Goal: Information Seeking & Learning: Learn about a topic

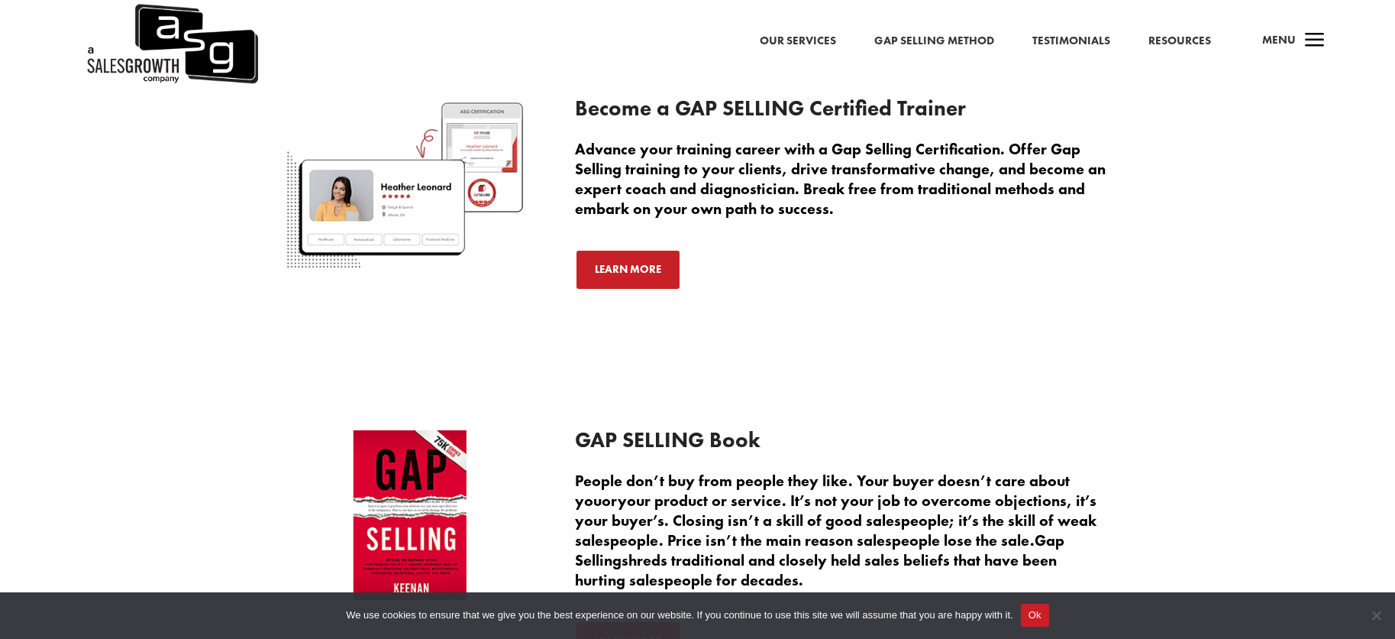
scroll to position [3175, 0]
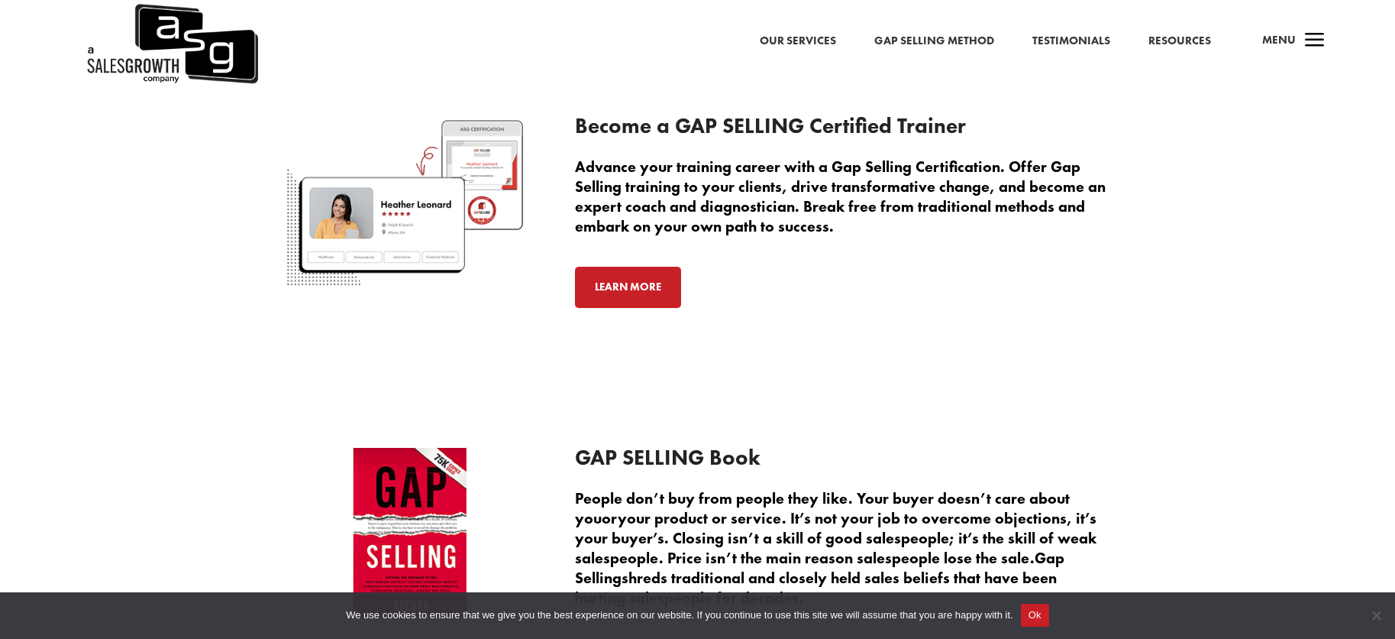
click at [637, 289] on link "Learn More" at bounding box center [628, 287] width 106 height 41
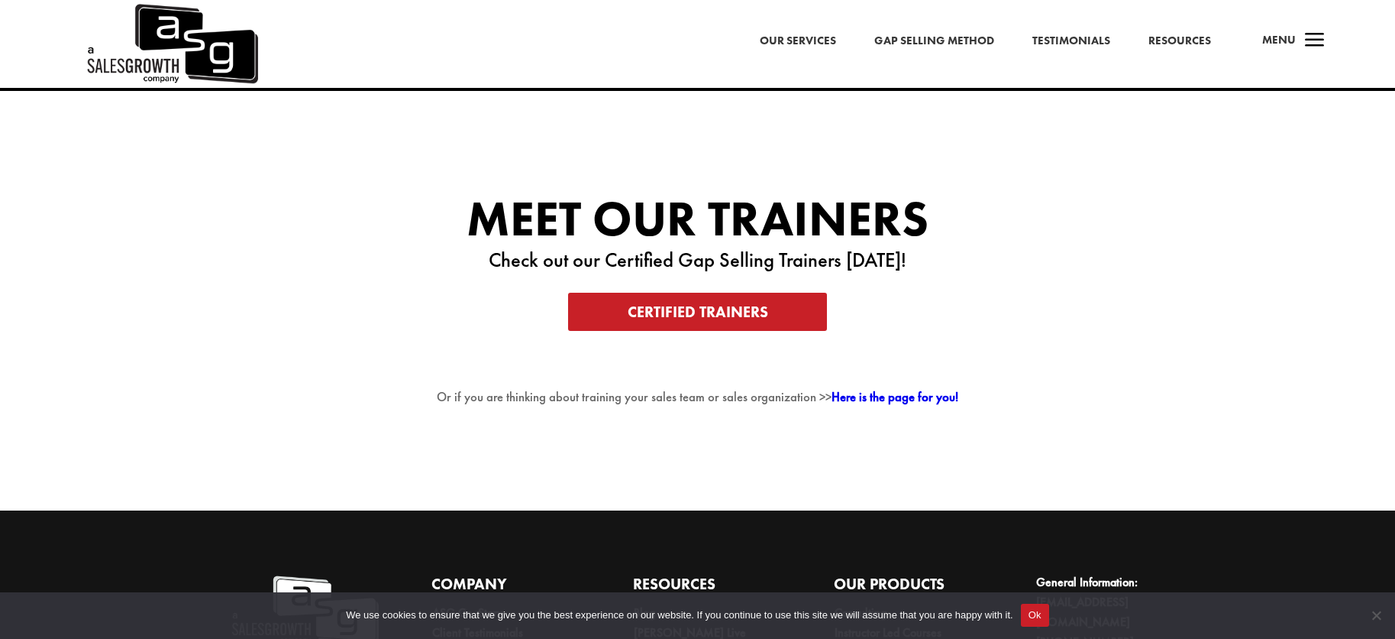
scroll to position [3055, 0]
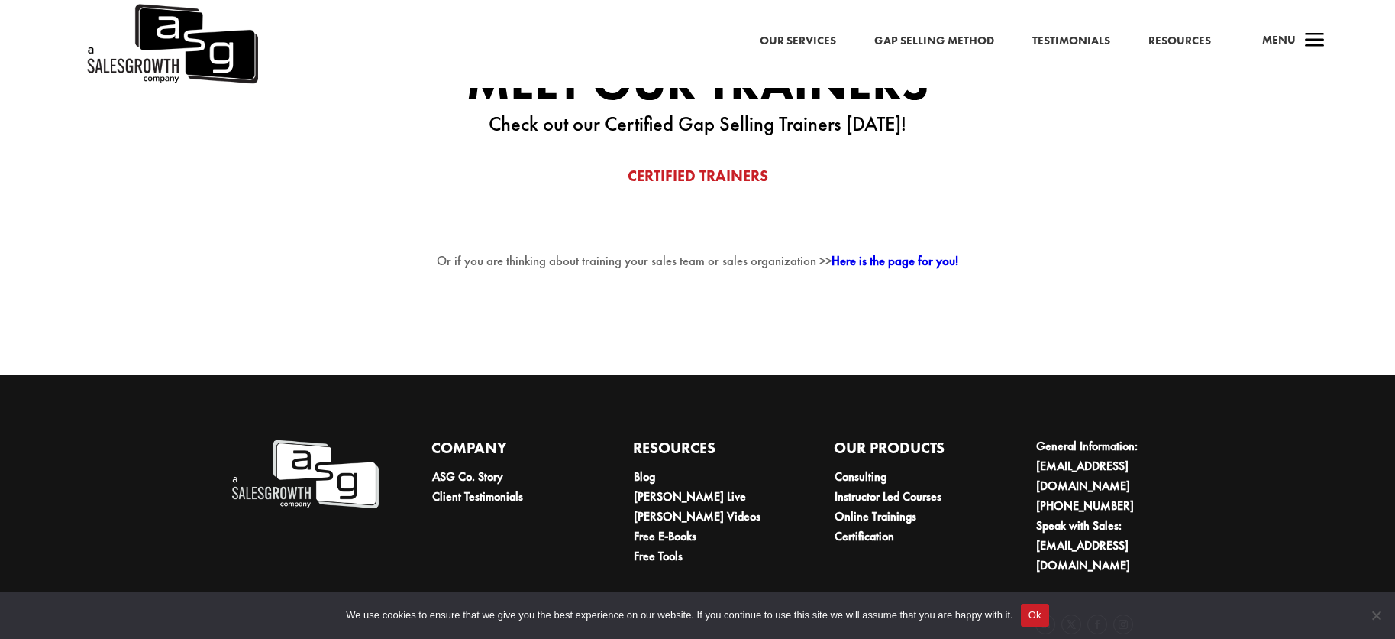
click at [697, 179] on link "Certified Trainers" at bounding box center [697, 176] width 259 height 38
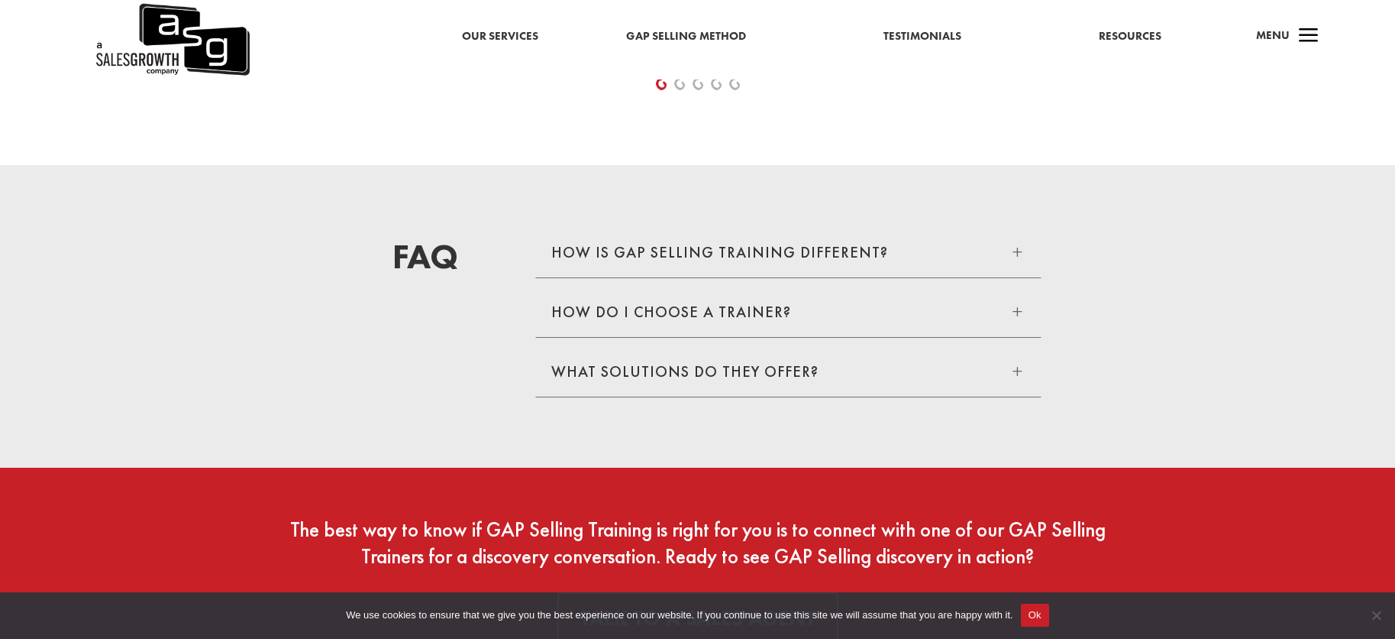
scroll to position [2673, 0]
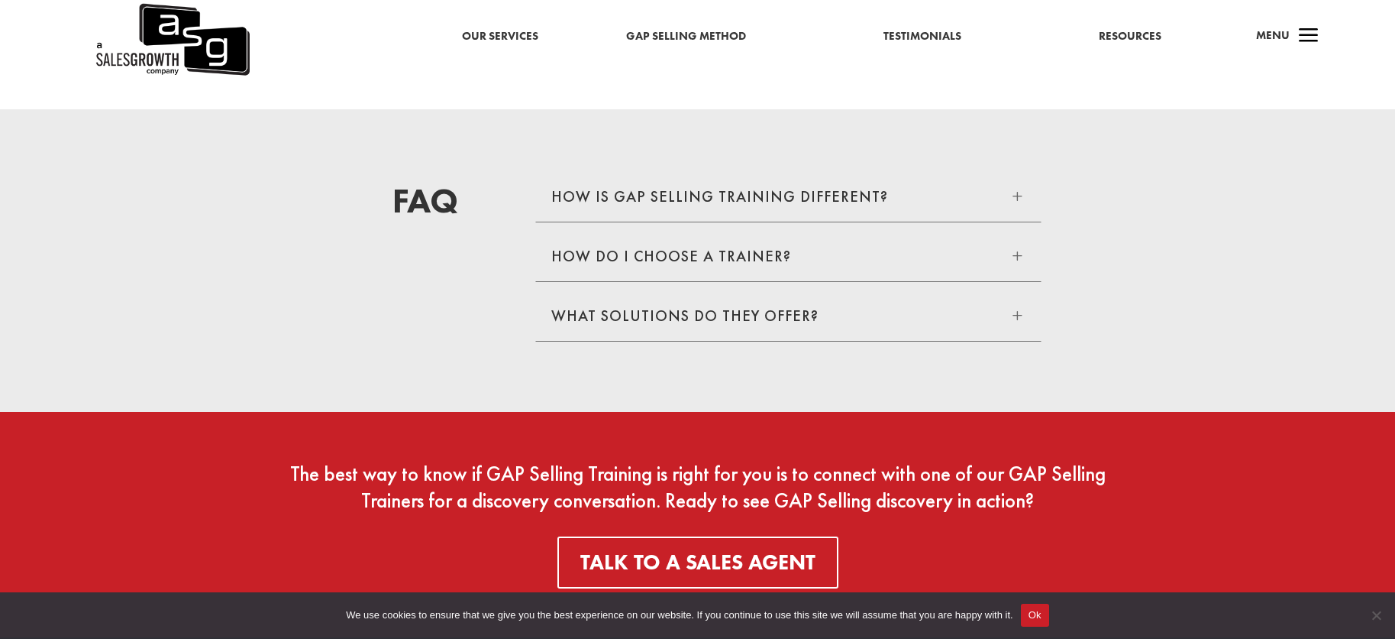
click at [1021, 257] on span "L" at bounding box center [1017, 255] width 17 height 17
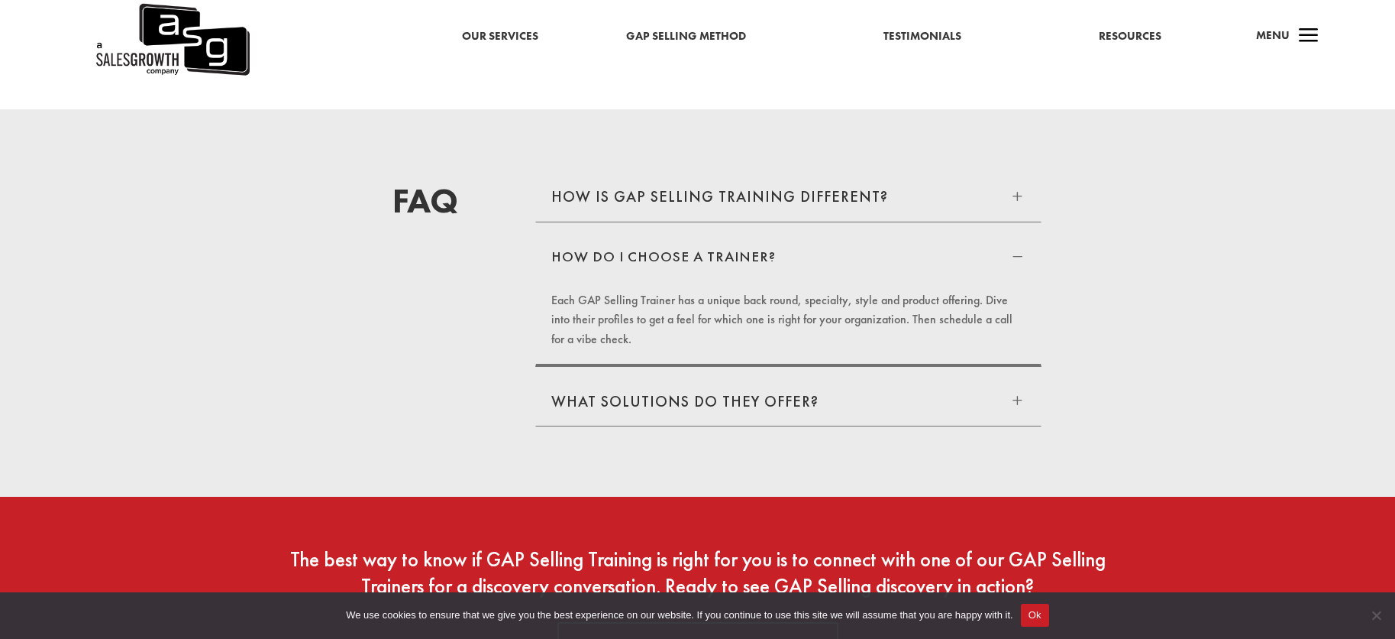
click at [1020, 400] on span "L" at bounding box center [1017, 399] width 17 height 17
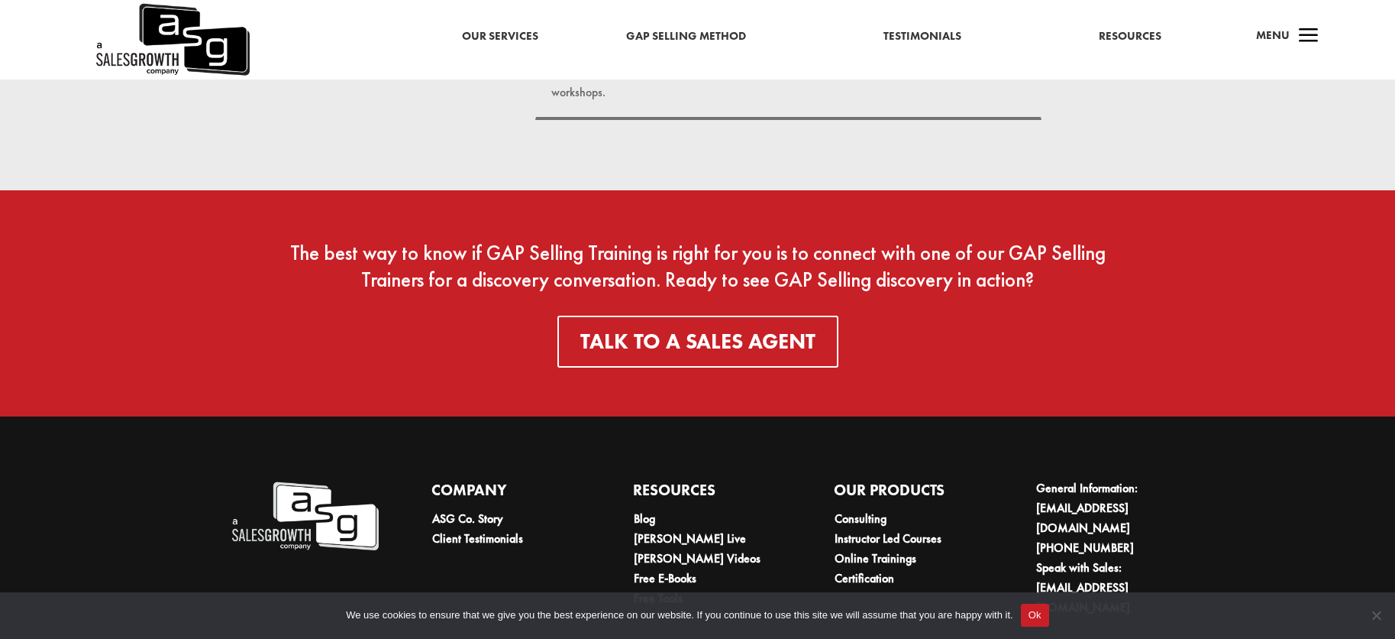
scroll to position [3154, 0]
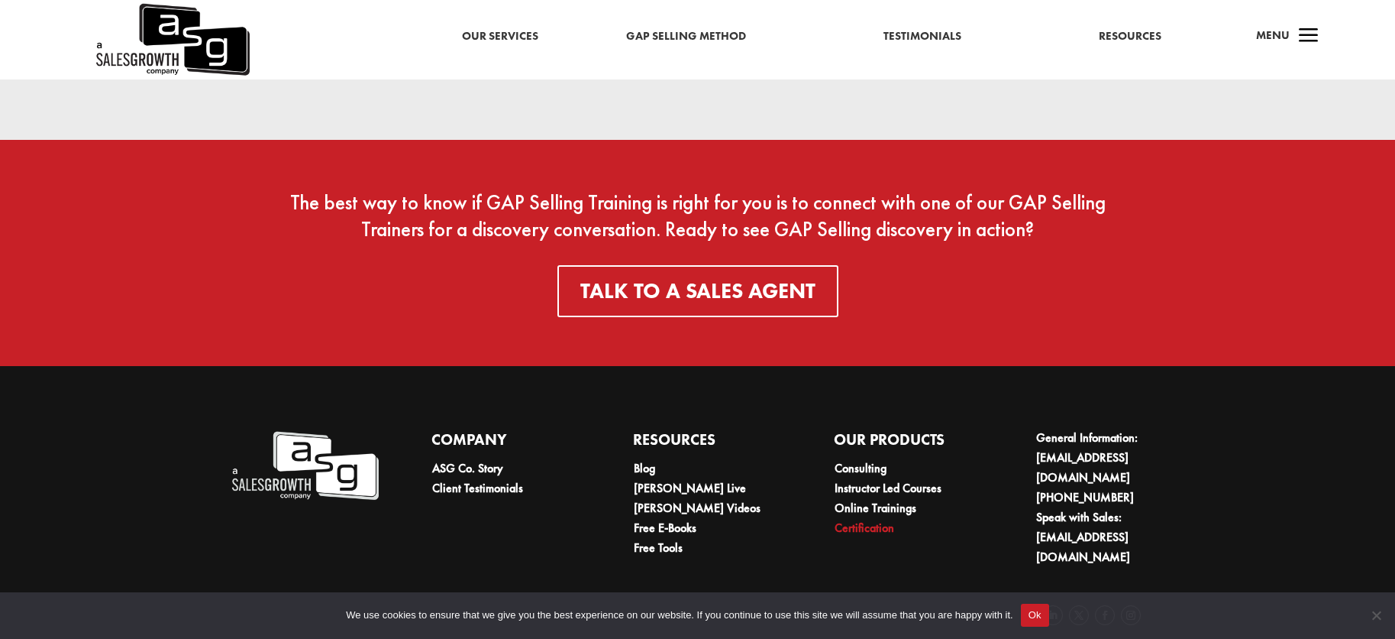
click at [871, 519] on link "Certification" at bounding box center [865, 527] width 60 height 16
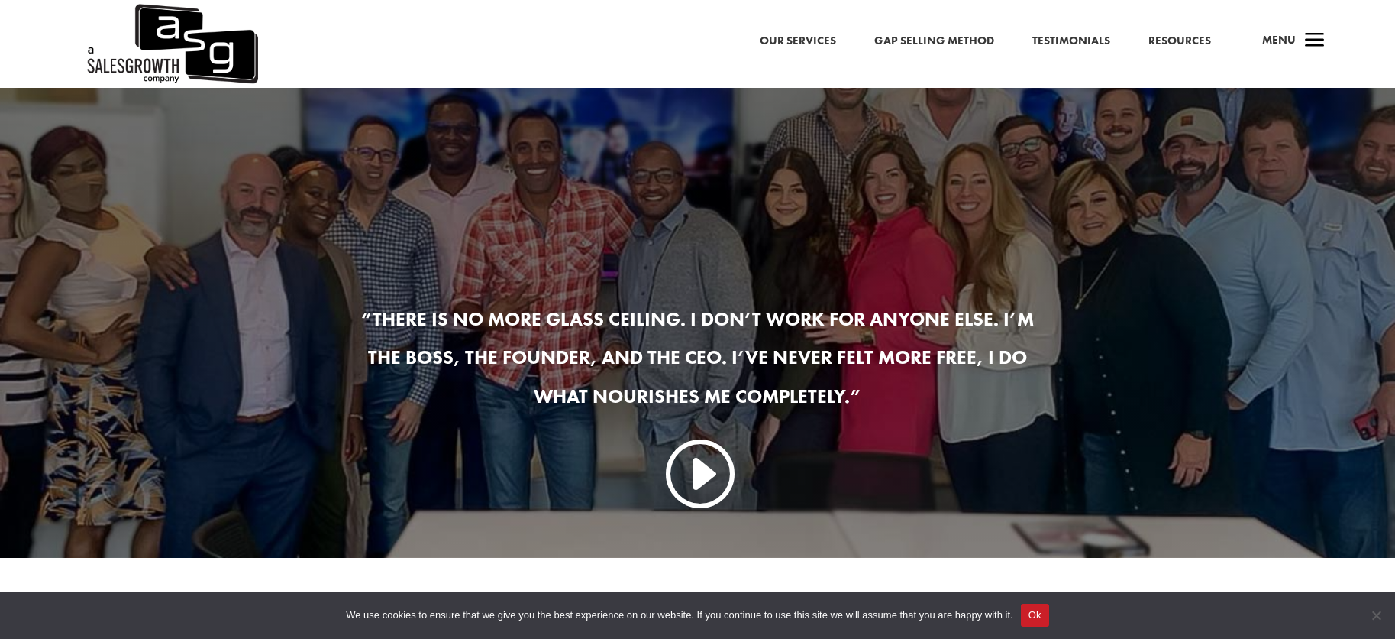
scroll to position [1298, 0]
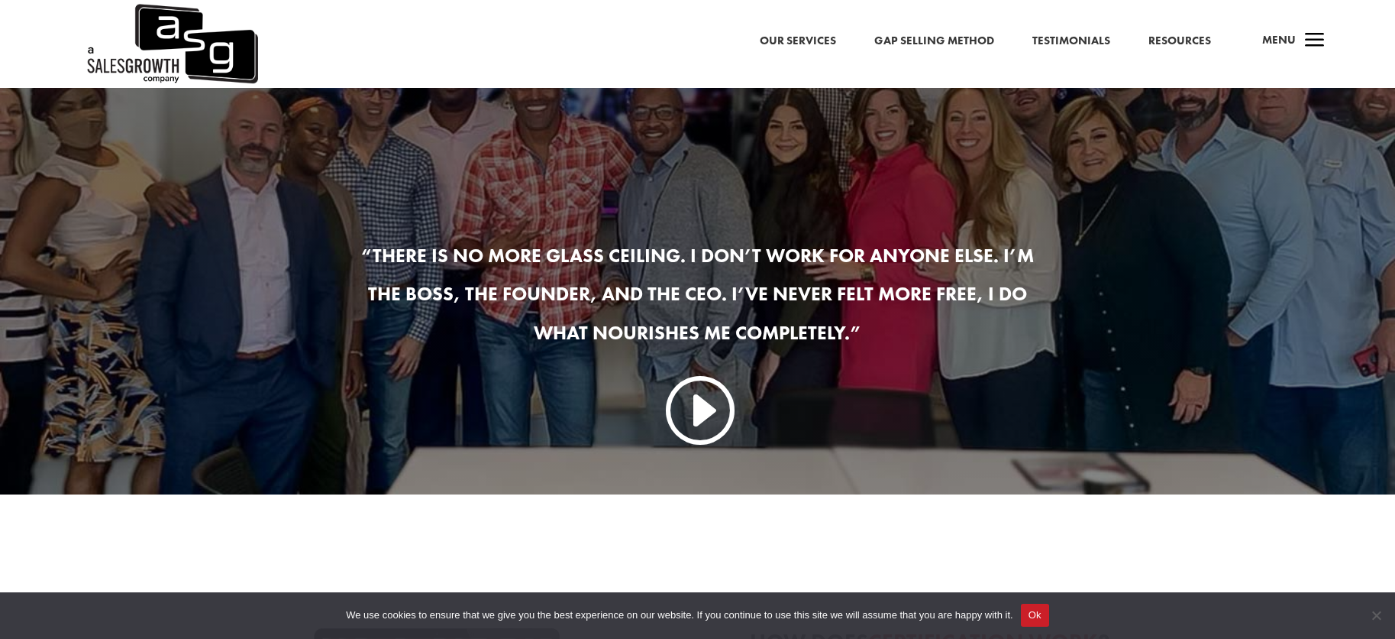
click at [699, 416] on link "I" at bounding box center [697, 407] width 73 height 73
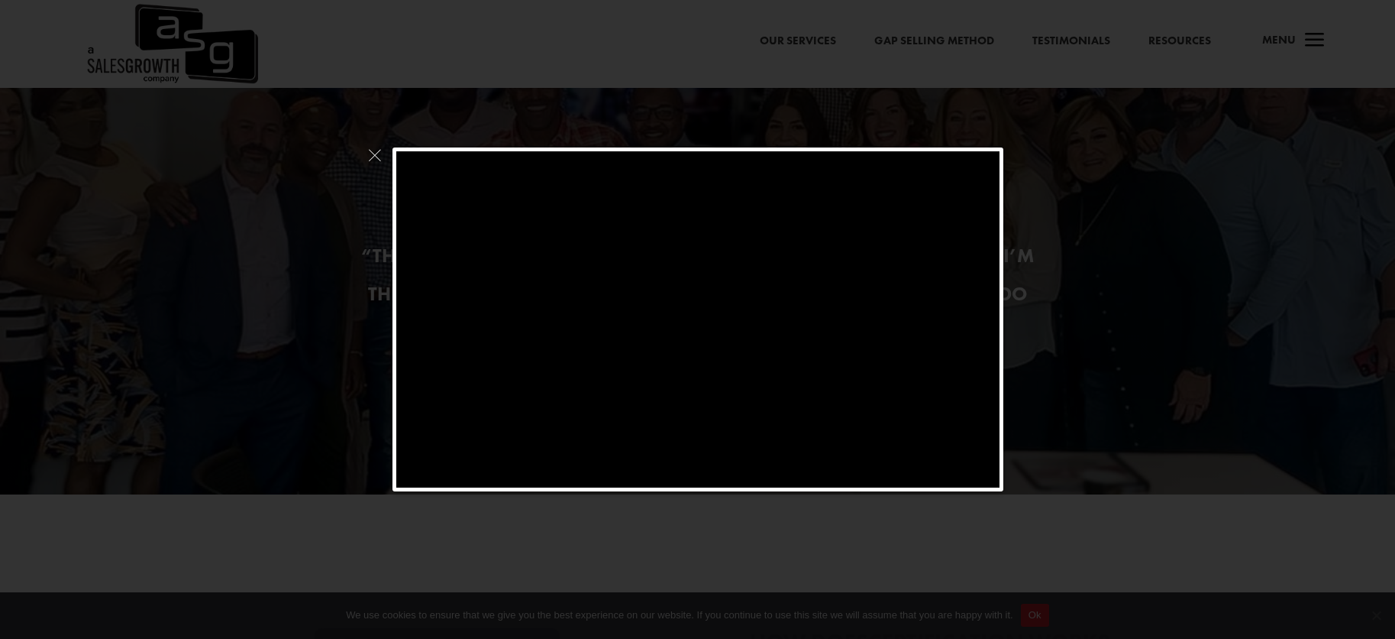
click at [1022, 332] on div at bounding box center [697, 319] width 1395 height 639
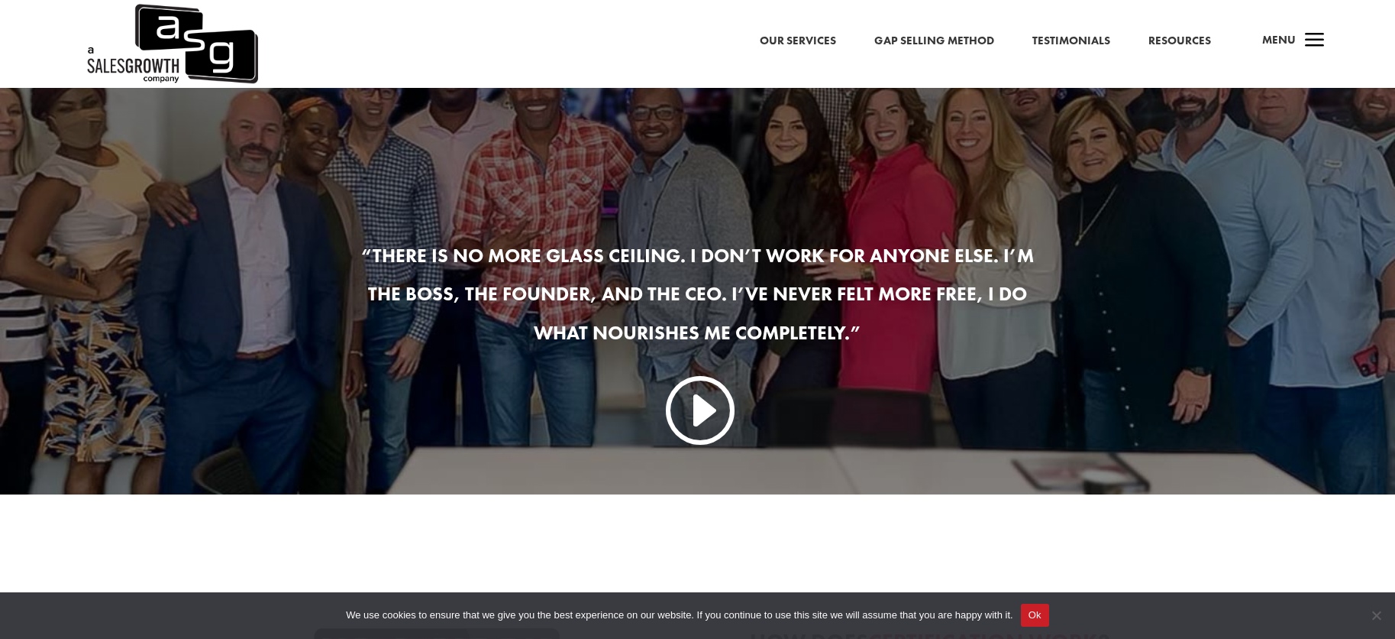
click at [708, 420] on link "I" at bounding box center [697, 407] width 73 height 73
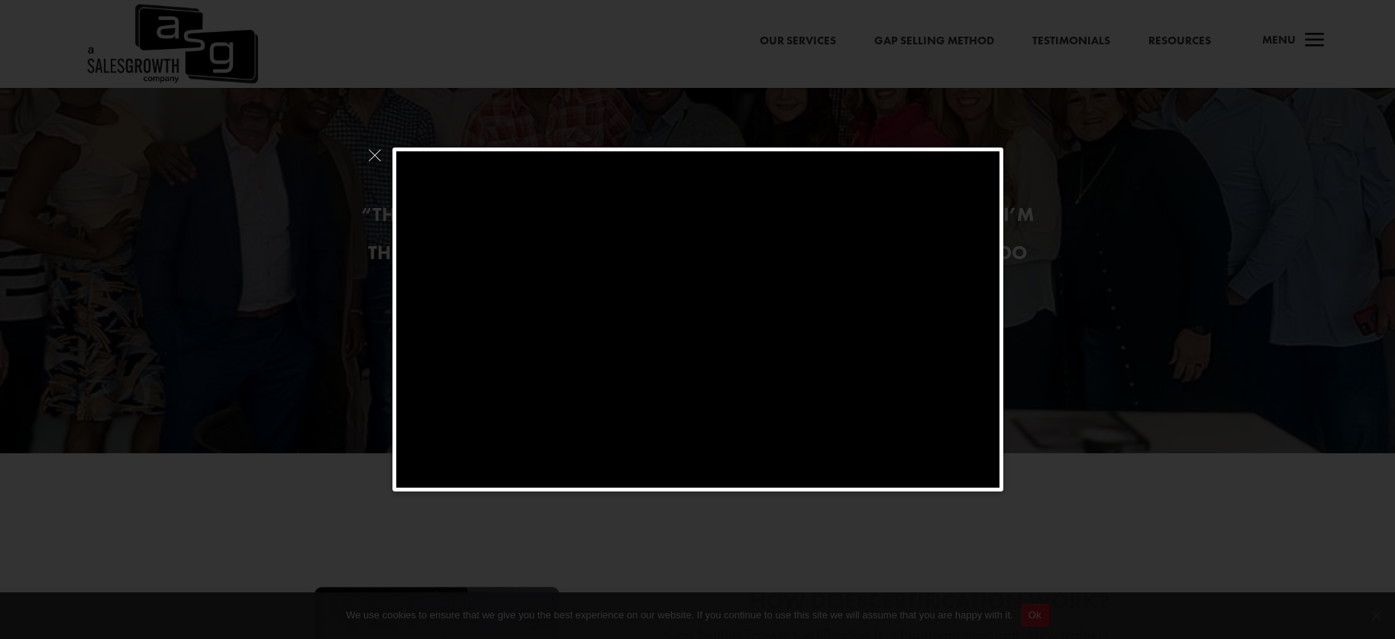
scroll to position [1528, 0]
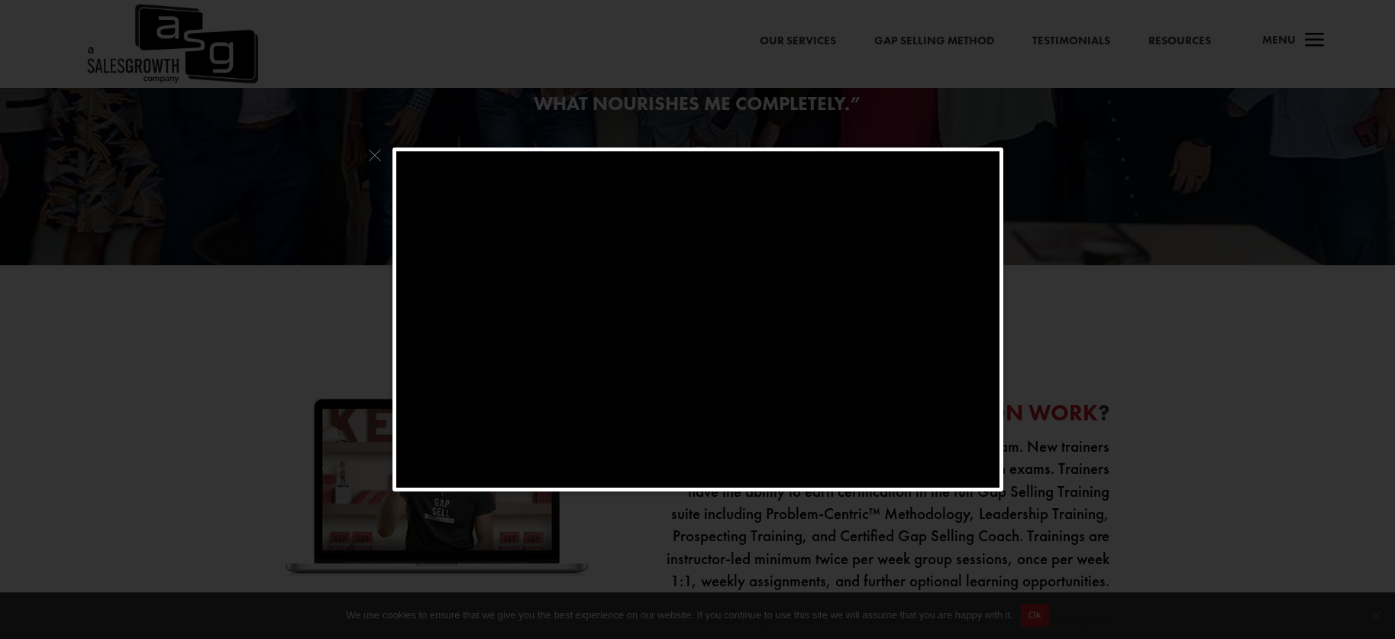
click at [366, 150] on span at bounding box center [375, 159] width 20 height 24
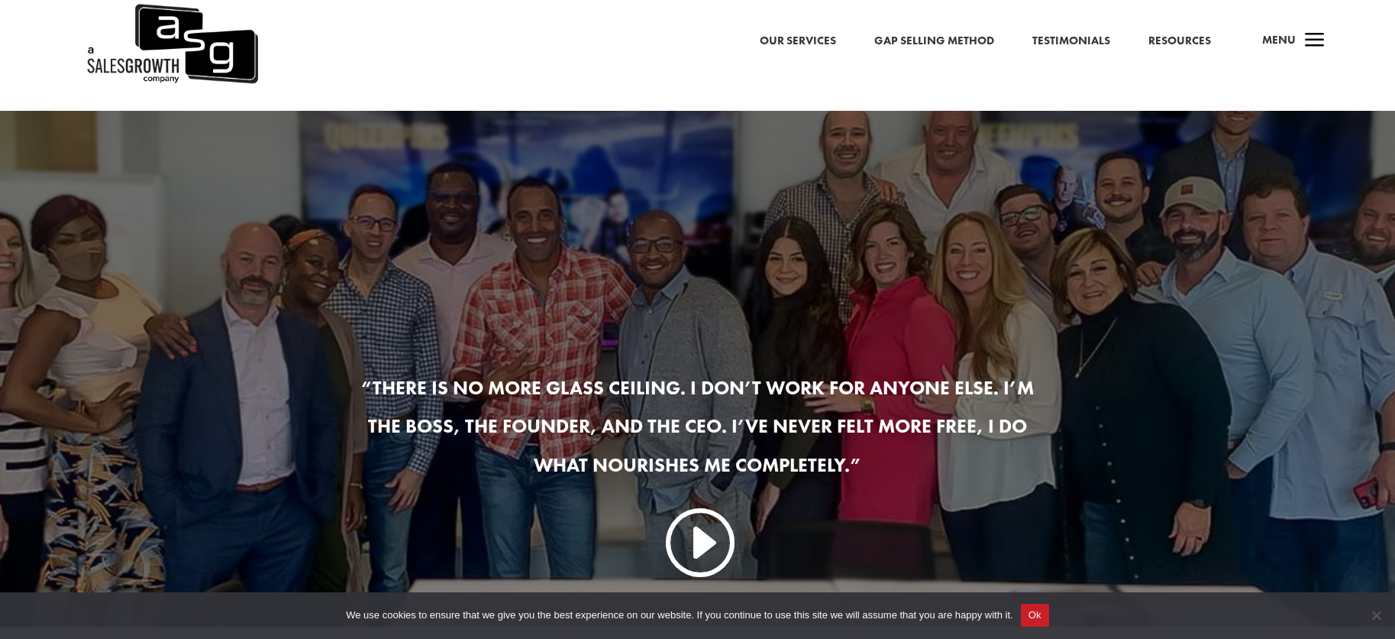
scroll to position [1146, 0]
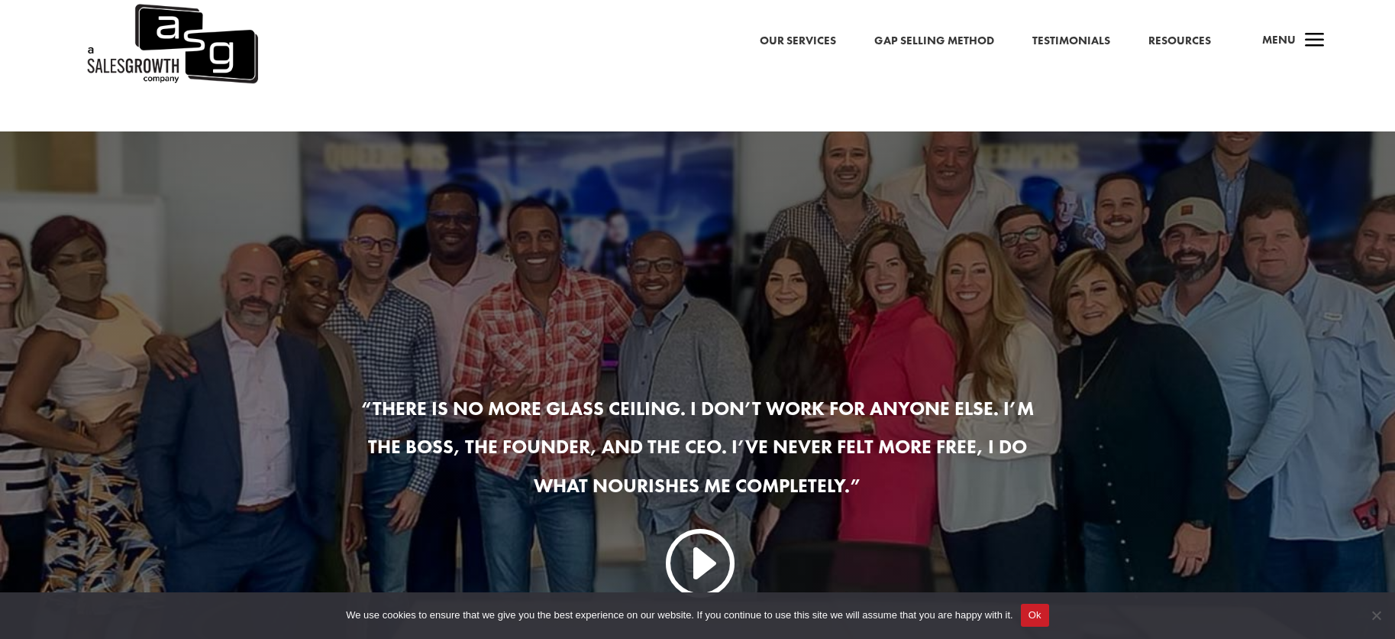
click at [801, 44] on link "Our Services" at bounding box center [798, 41] width 76 height 20
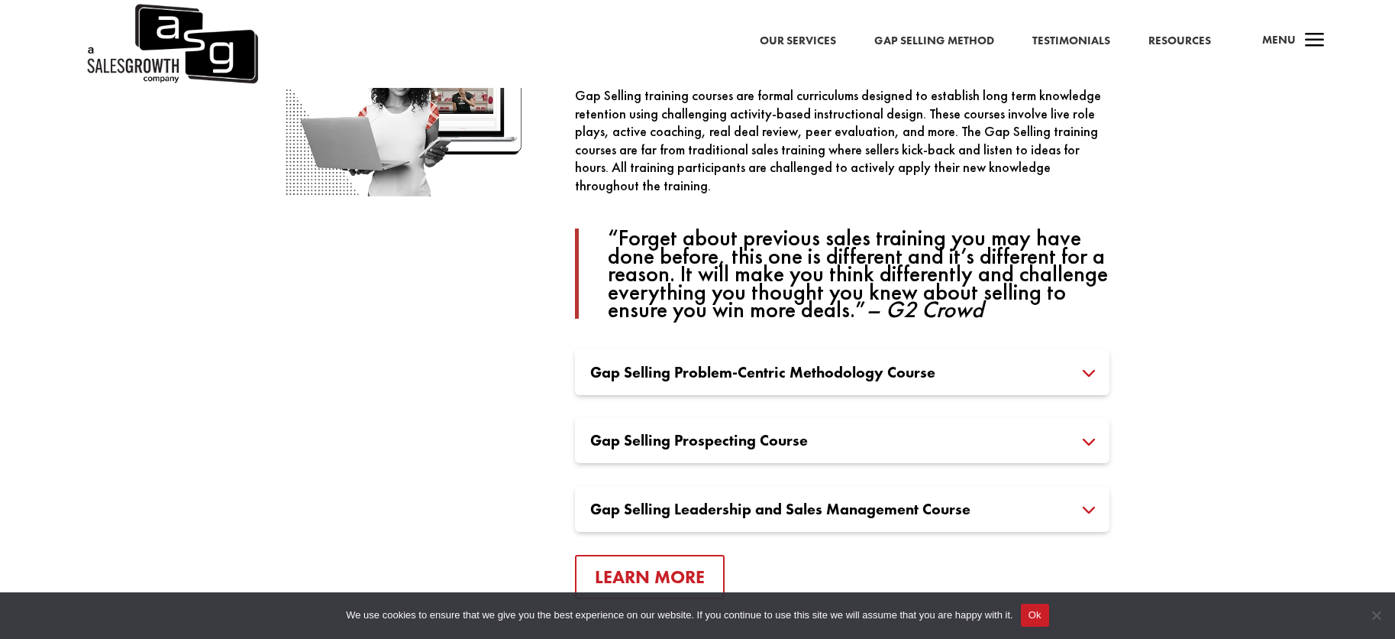
scroll to position [1146, 0]
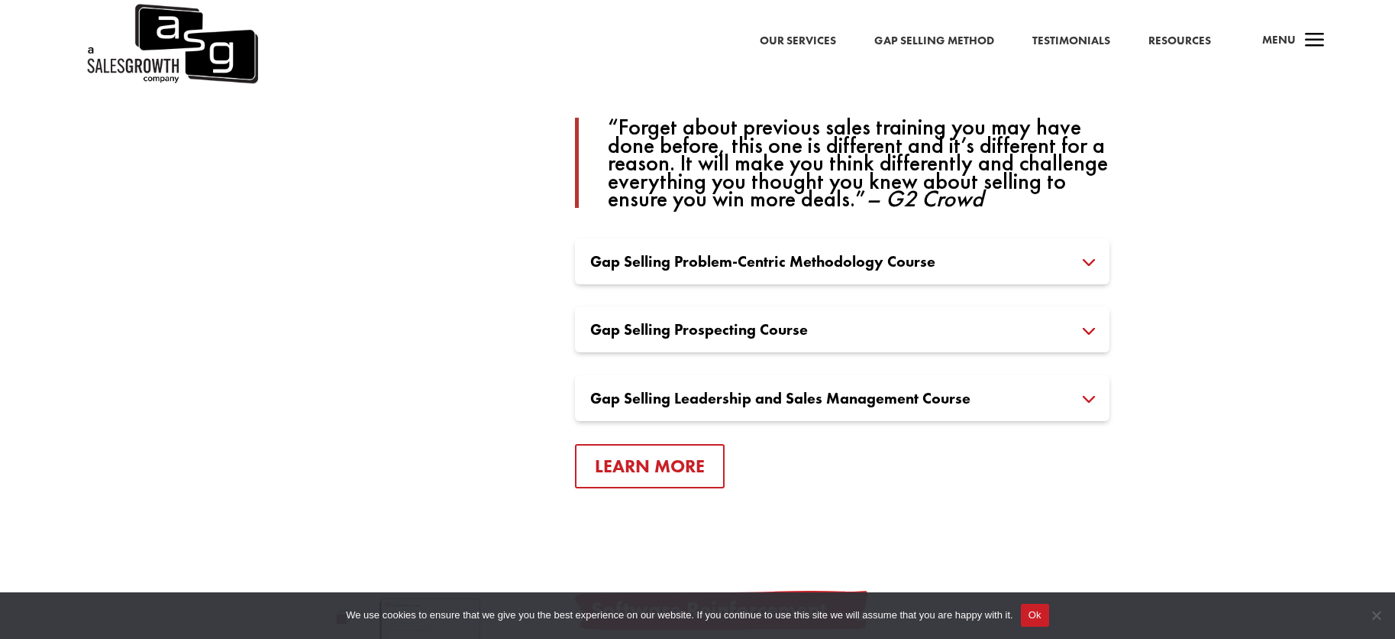
click at [1092, 263] on h3 "Gap Selling Problem-Centric Methodology Course" at bounding box center [842, 261] width 504 height 15
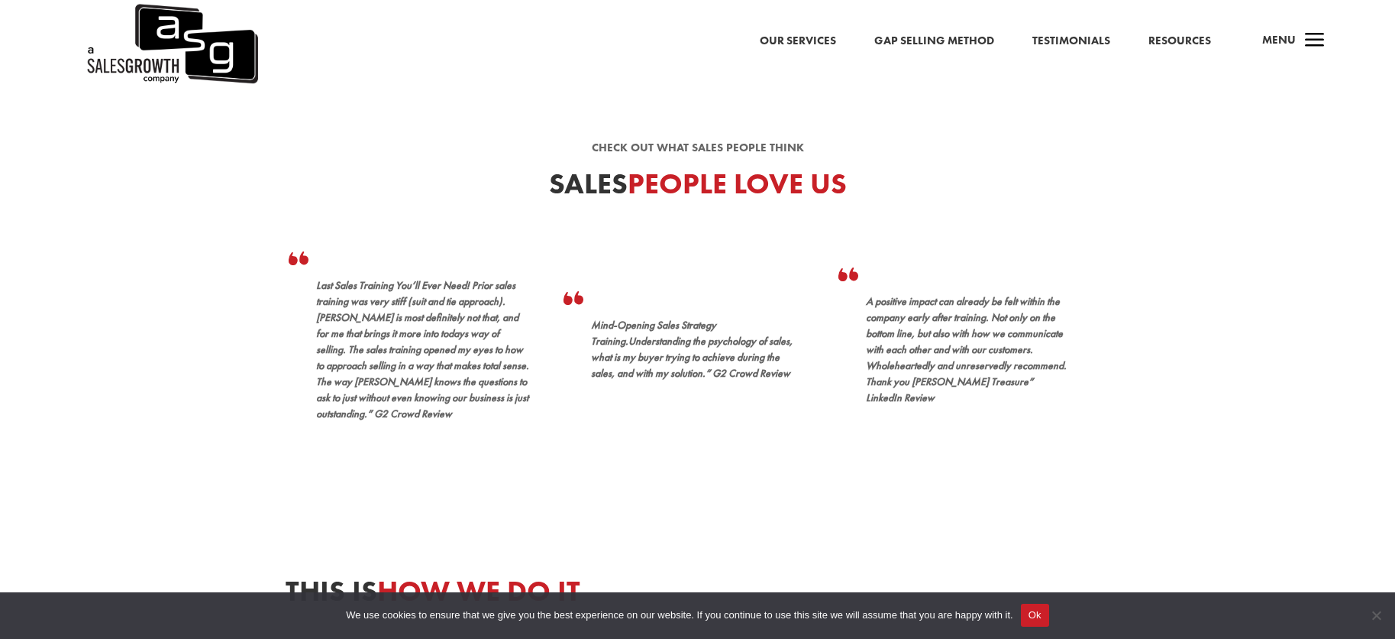
scroll to position [0, 0]
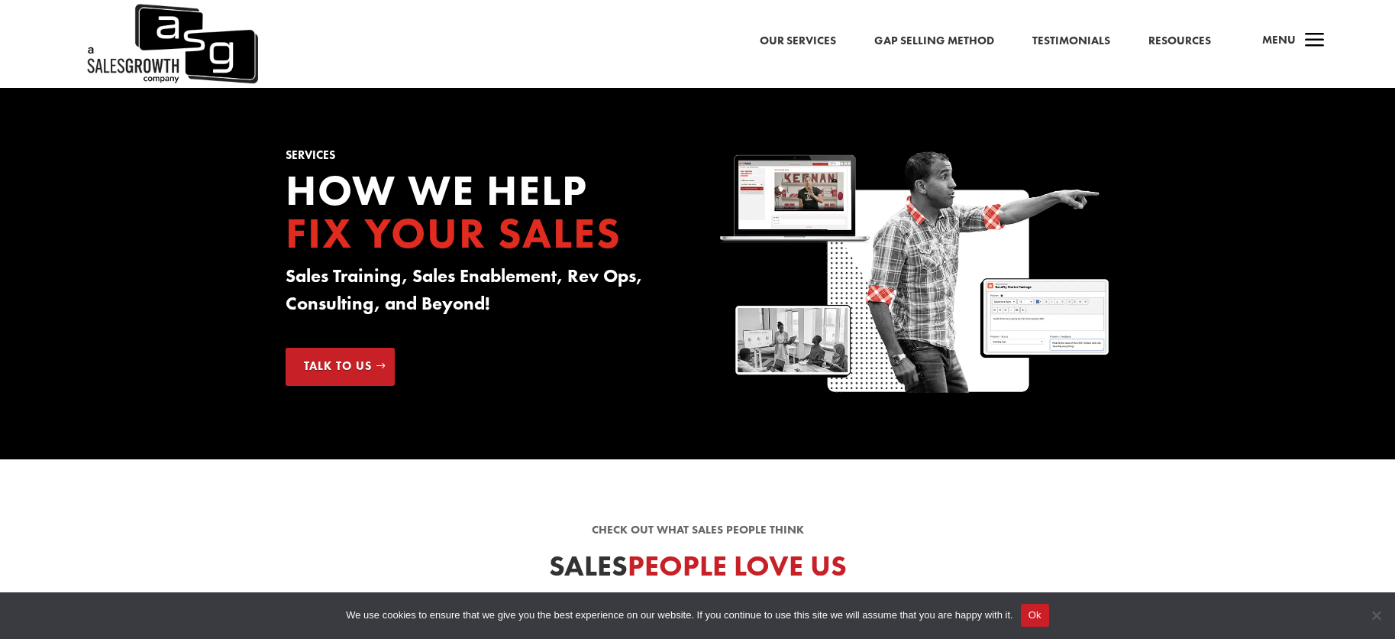
click at [1166, 40] on link "Resources" at bounding box center [1180, 41] width 63 height 20
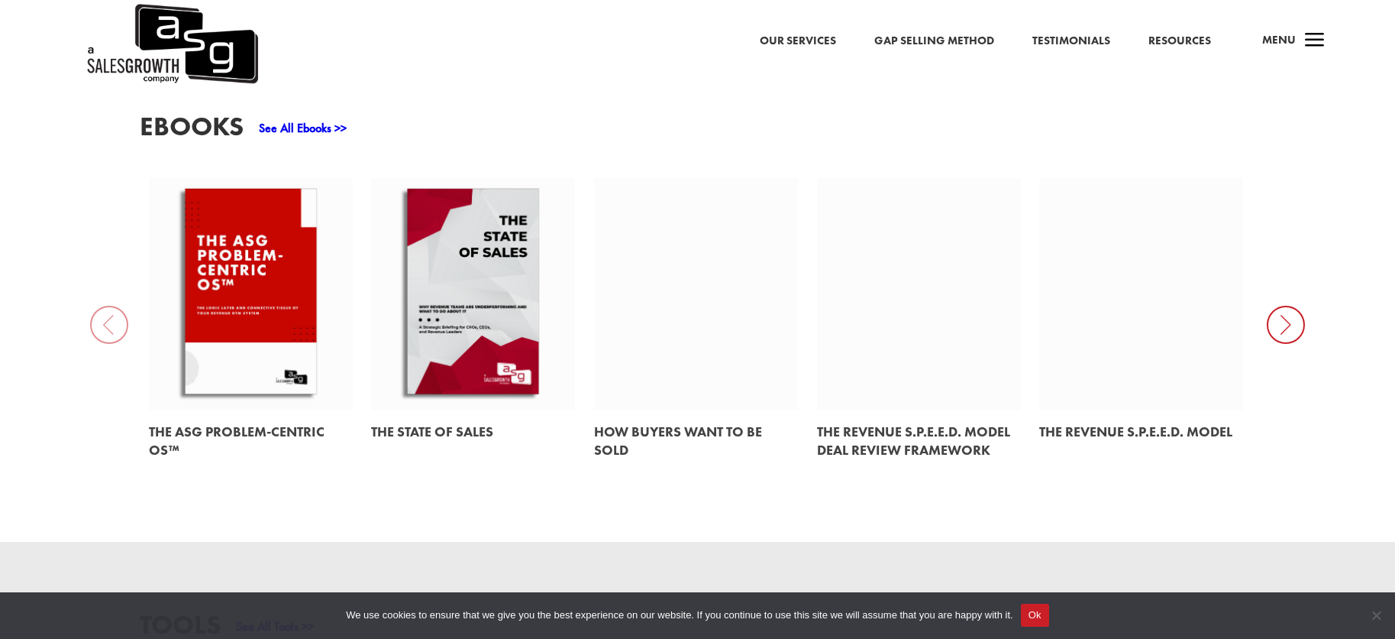
scroll to position [577, 0]
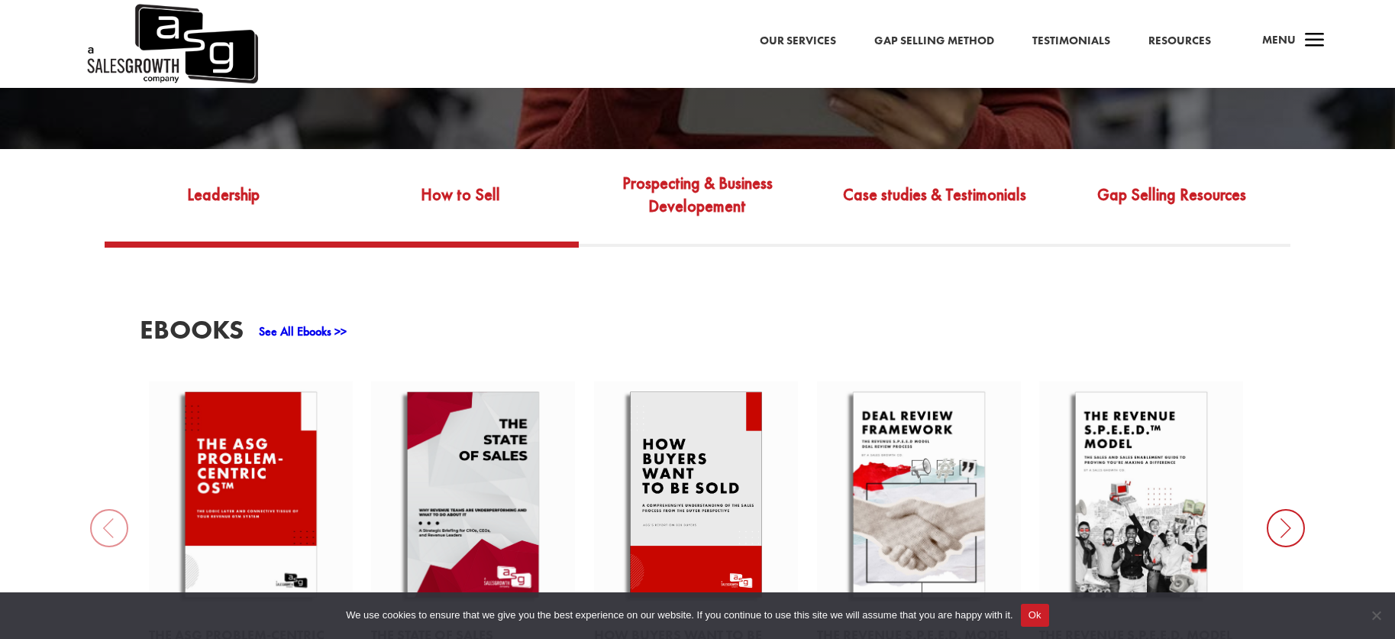
click at [474, 177] on link "How to Sell" at bounding box center [461, 206] width 238 height 72
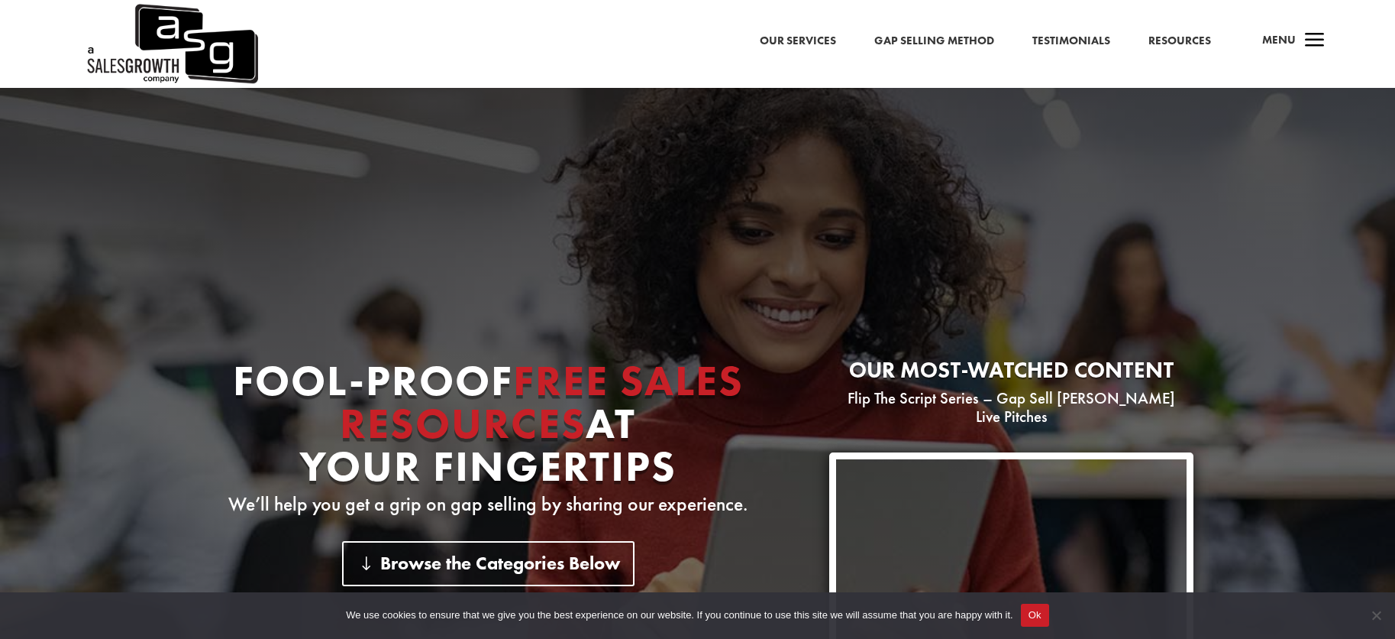
scroll to position [0, 0]
click at [800, 40] on link "Our Services" at bounding box center [798, 41] width 76 height 20
